Goal: Task Accomplishment & Management: Complete application form

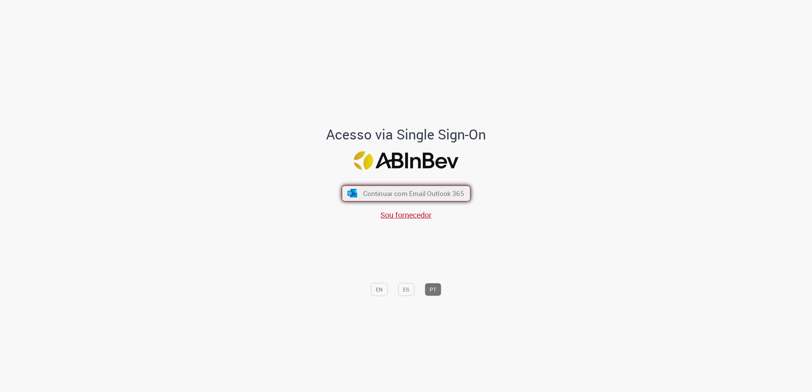
click at [433, 192] on span "Continuar com Email Outlook 365" at bounding box center [413, 193] width 101 height 9
click at [349, 195] on img "submit" at bounding box center [352, 193] width 11 height 8
